Goal: Transaction & Acquisition: Purchase product/service

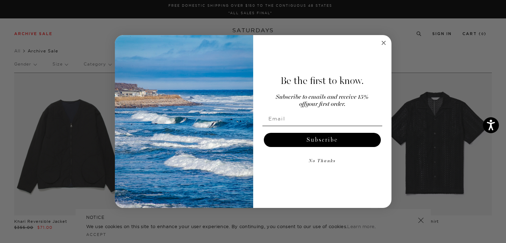
click at [382, 44] on circle "Close dialog" at bounding box center [384, 43] width 8 height 8
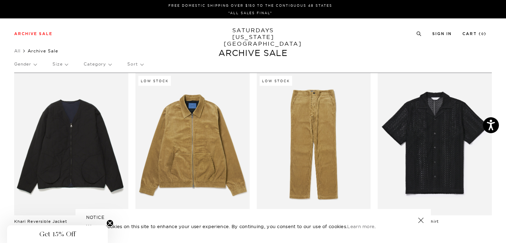
click at [134, 69] on p "Sort" at bounding box center [135, 64] width 16 height 16
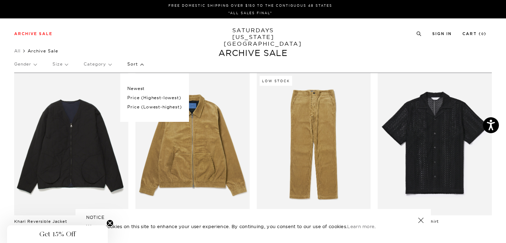
click at [137, 105] on p "Price (Lowest-highest)" at bounding box center [154, 107] width 54 height 9
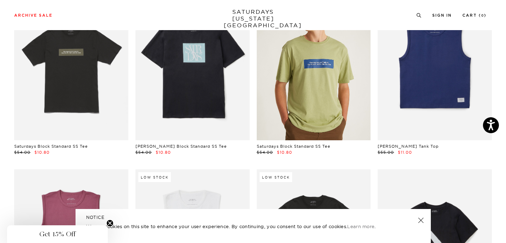
scroll to position [104, 0]
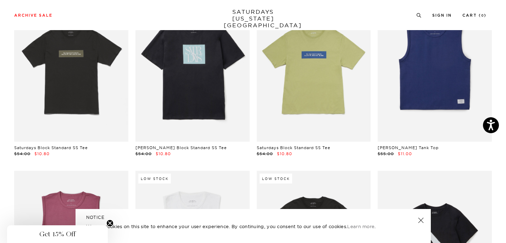
click at [210, 88] on link at bounding box center [193, 70] width 114 height 143
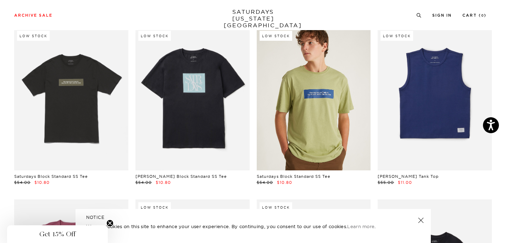
scroll to position [72, 1]
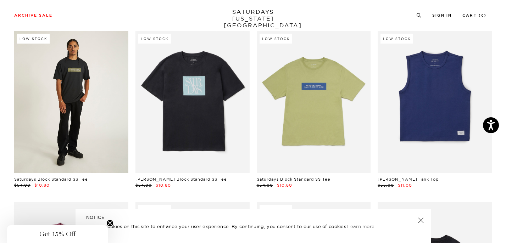
click at [121, 70] on link at bounding box center [71, 102] width 114 height 143
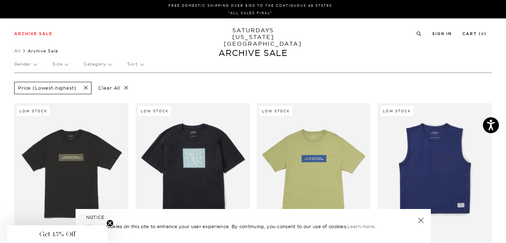
scroll to position [0, 1]
click at [31, 64] on p "Gender" at bounding box center [25, 64] width 22 height 16
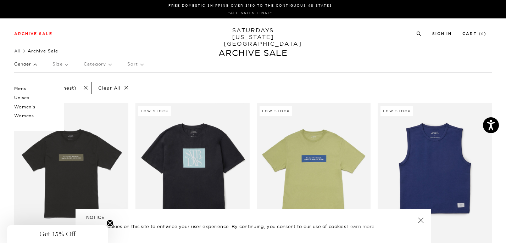
click at [20, 88] on p "Mens" at bounding box center [35, 88] width 43 height 9
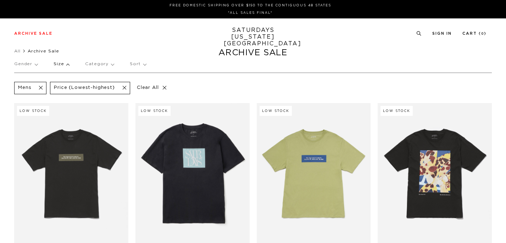
click at [60, 66] on p "Size" at bounding box center [62, 64] width 16 height 16
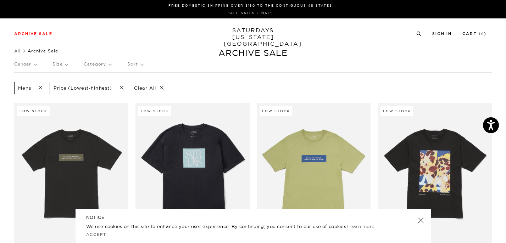
click at [61, 67] on p "Size" at bounding box center [60, 64] width 15 height 16
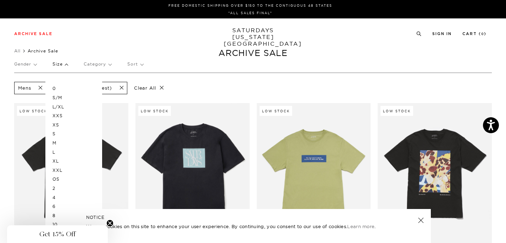
click at [54, 148] on p "L" at bounding box center [74, 152] width 43 height 9
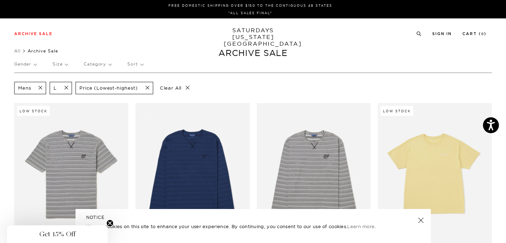
click at [67, 87] on span at bounding box center [64, 88] width 15 height 7
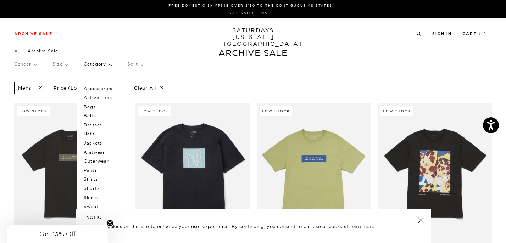
click at [94, 168] on p "Pants" at bounding box center [105, 170] width 43 height 9
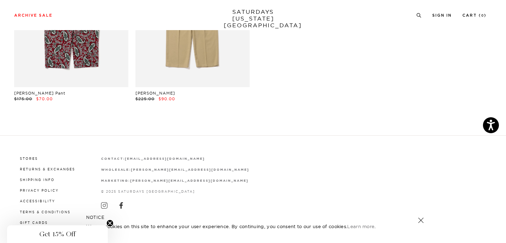
scroll to position [502, 0]
